Goal: Find contact information: Find contact information

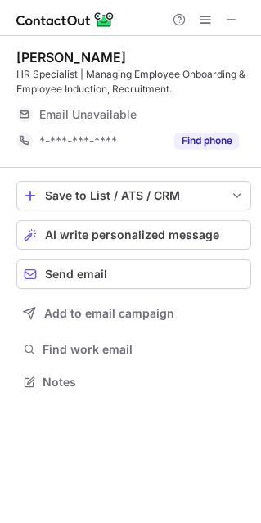
scroll to position [370, 261]
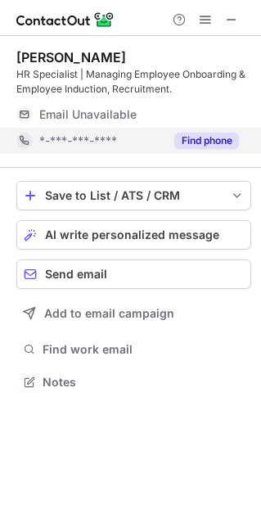
click at [194, 143] on button "Find phone" at bounding box center [206, 141] width 65 height 16
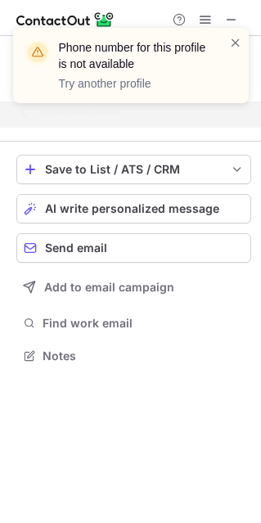
scroll to position [344, 261]
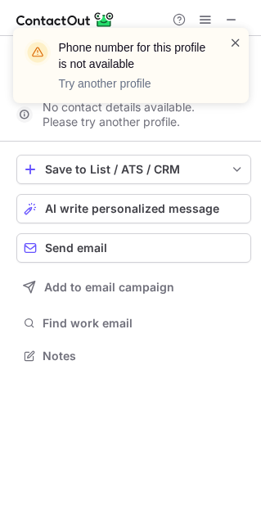
click at [234, 43] on span at bounding box center [235, 42] width 13 height 16
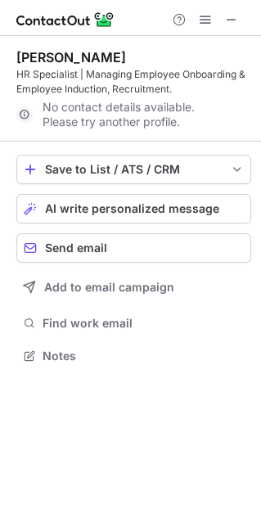
click at [230, 16] on span at bounding box center [231, 19] width 13 height 13
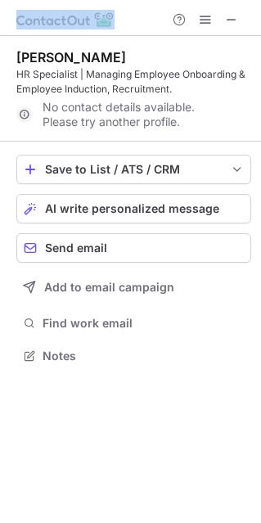
click at [160, 16] on div at bounding box center [130, 18] width 261 height 36
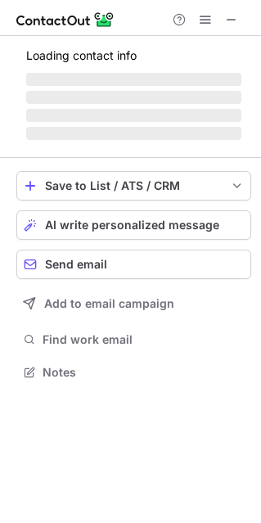
scroll to position [370, 261]
